Goal: Navigation & Orientation: Find specific page/section

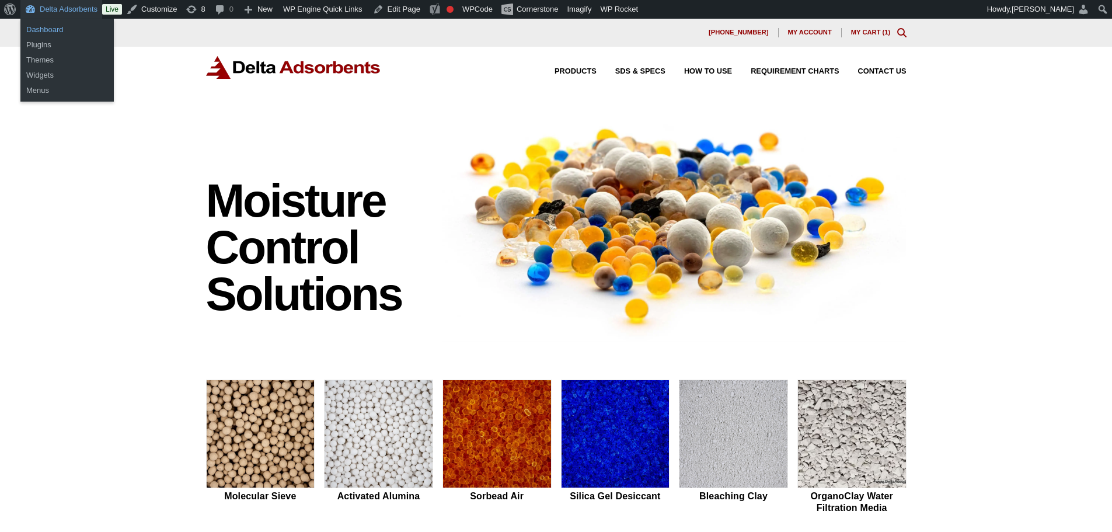
click at [57, 29] on link "Dashboard" at bounding box center [66, 29] width 93 height 15
click at [54, 19] on ul "Dashboard Plugins" at bounding box center [66, 37] width 93 height 37
click at [54, 29] on link "Dashboard" at bounding box center [66, 29] width 93 height 15
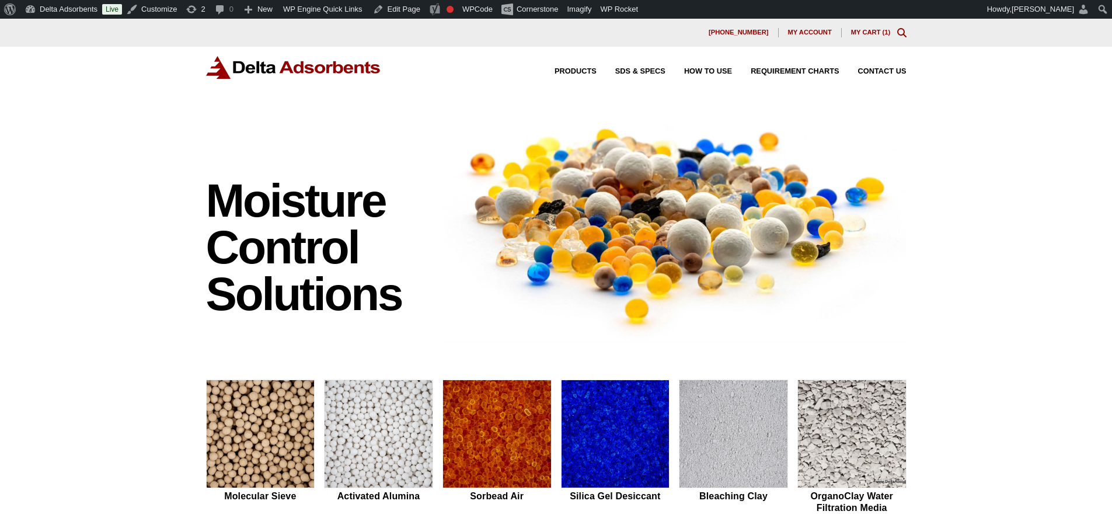
click at [30, 358] on div "Moisture Control Solutions Moisture control solutions Molecular Sieve Activated…" at bounding box center [556, 493] width 1112 height 773
